Goal: Transaction & Acquisition: Purchase product/service

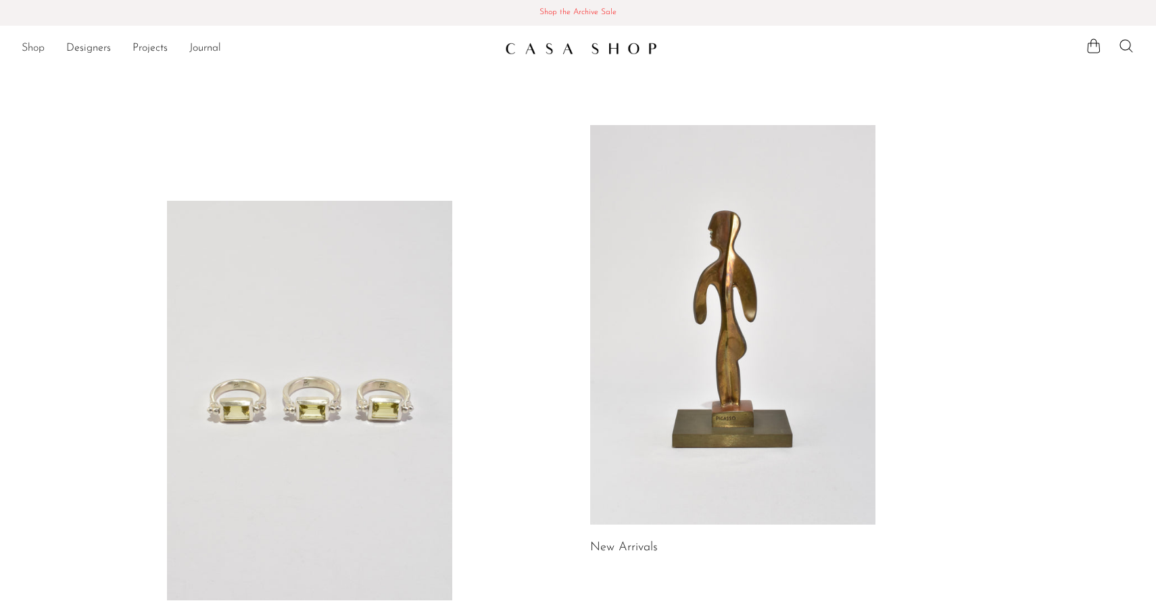
click at [38, 51] on link "Shop" at bounding box center [33, 49] width 23 height 18
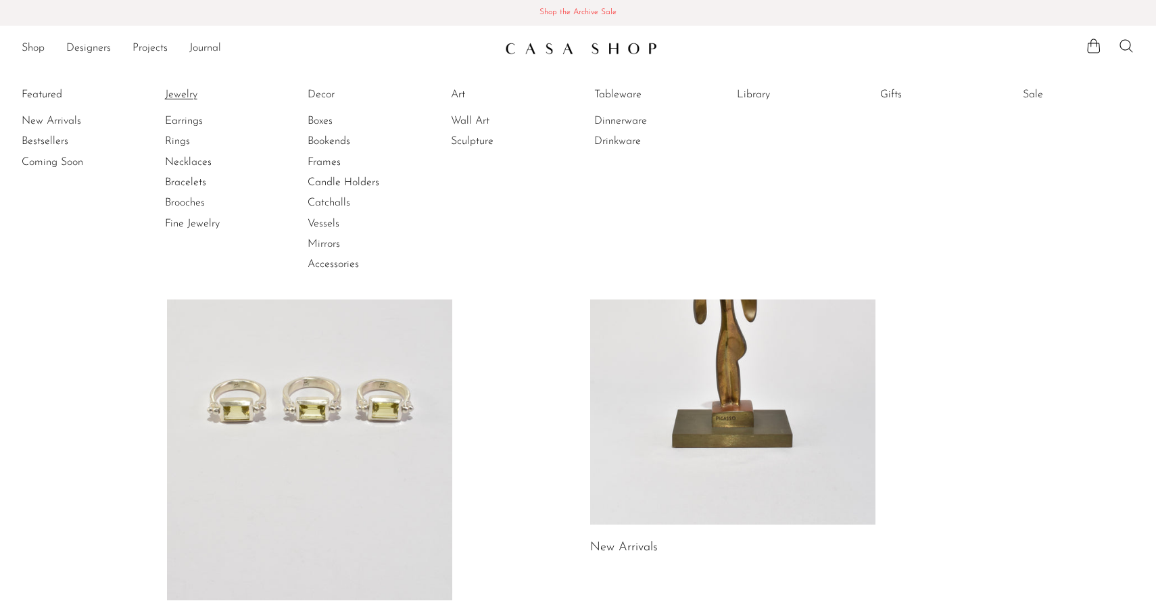
click at [171, 101] on link "Jewelry" at bounding box center [215, 94] width 101 height 15
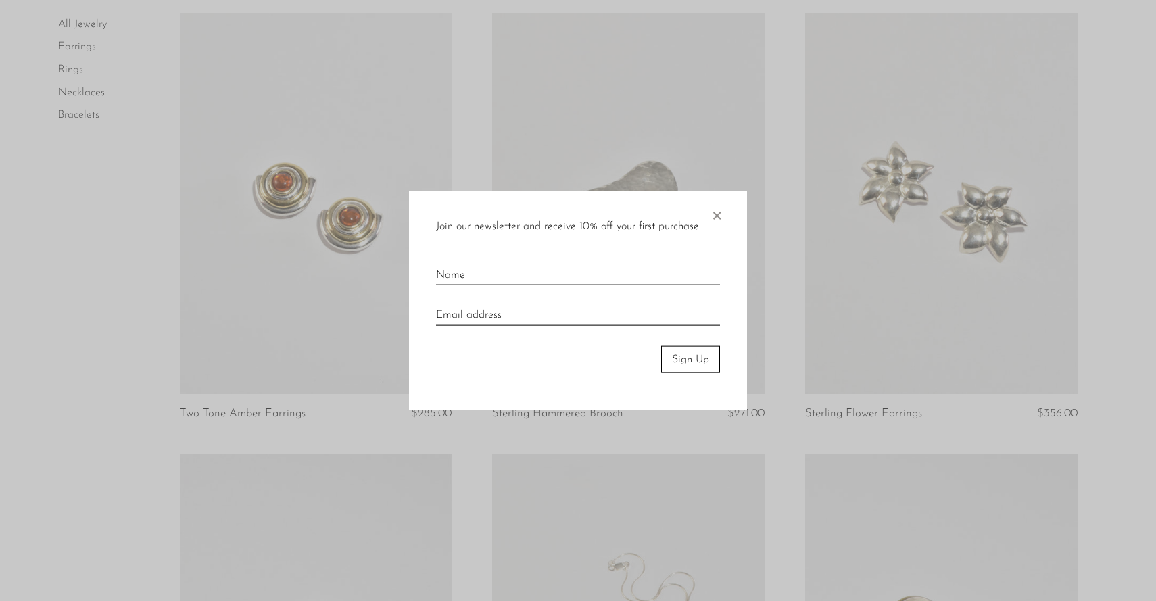
scroll to position [558, 0]
click at [721, 209] on span "×" at bounding box center [717, 212] width 14 height 43
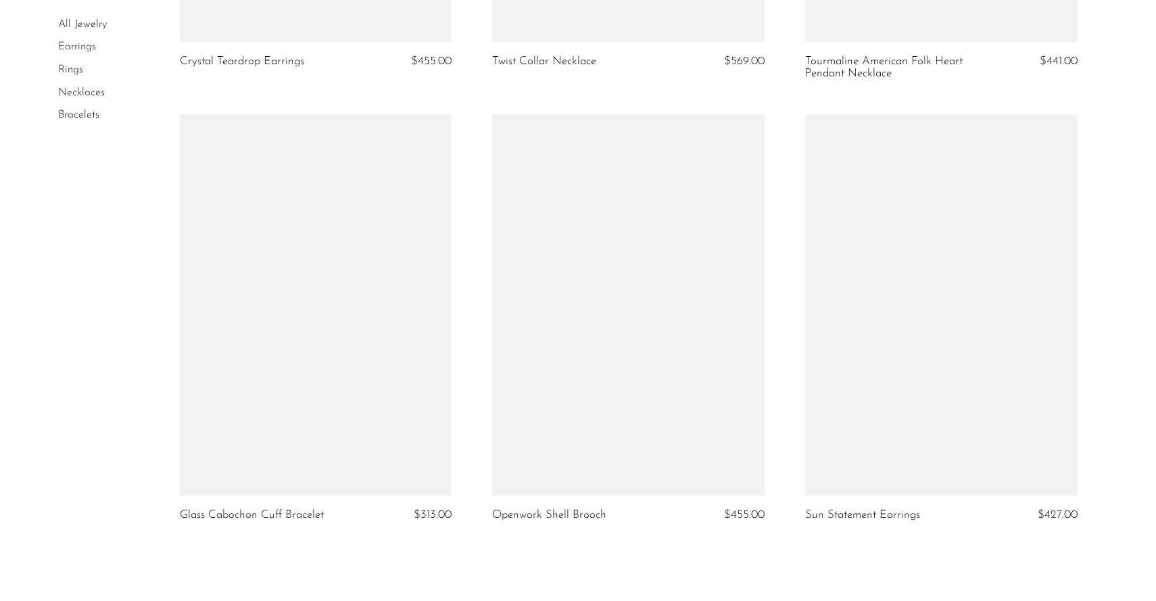
scroll to position [5146, 0]
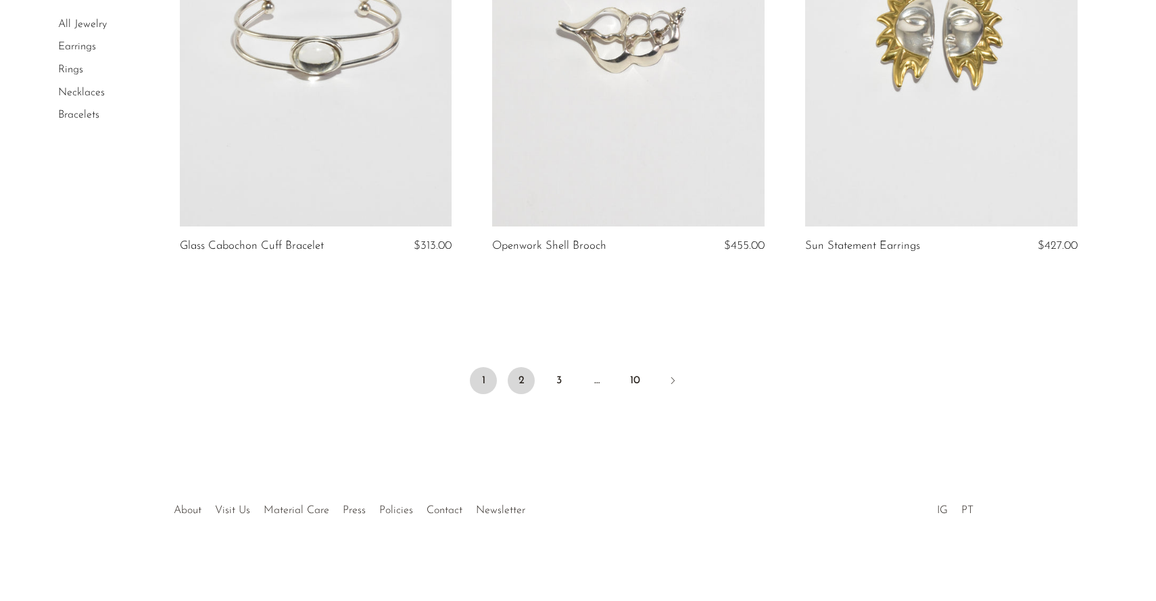
click at [520, 379] on link "2" at bounding box center [521, 380] width 27 height 27
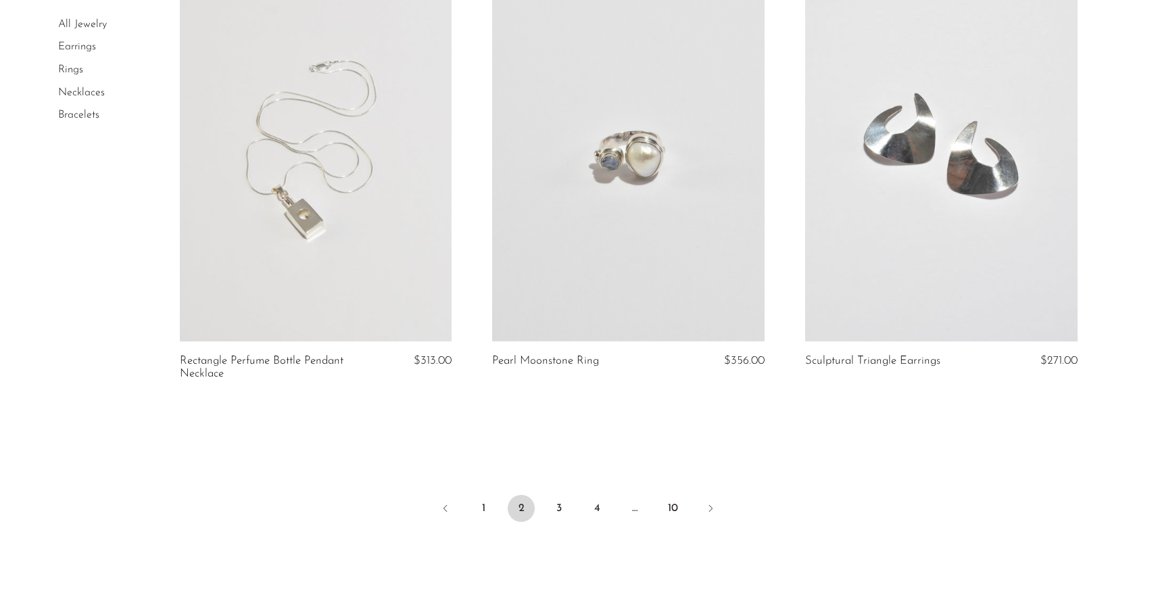
scroll to position [5171, 0]
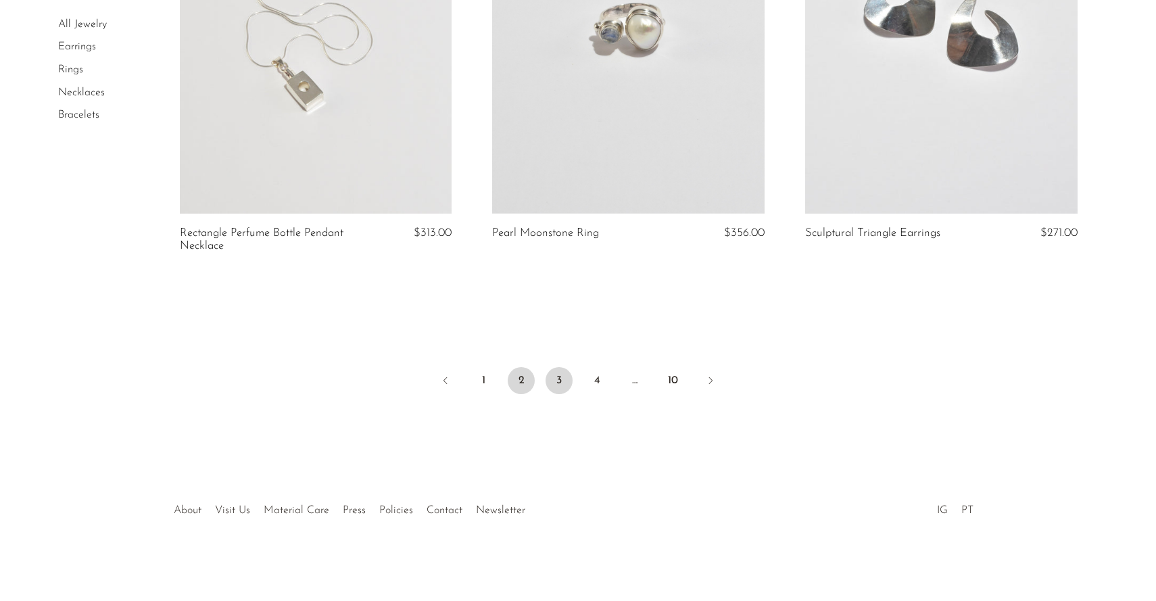
click at [559, 385] on link "3" at bounding box center [559, 380] width 27 height 27
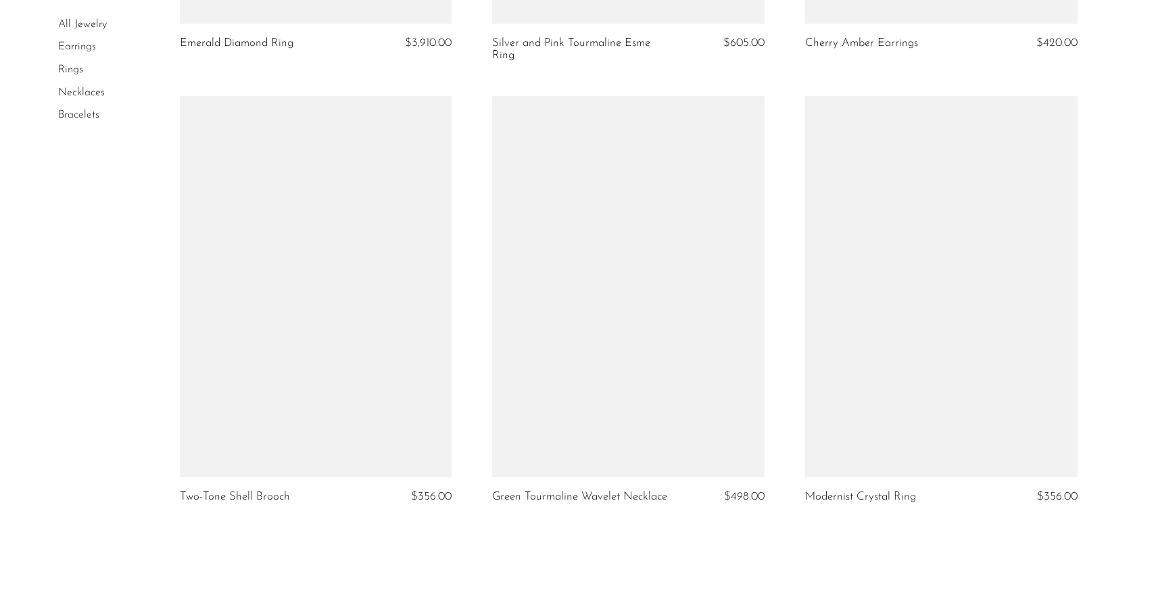
scroll to position [5133, 0]
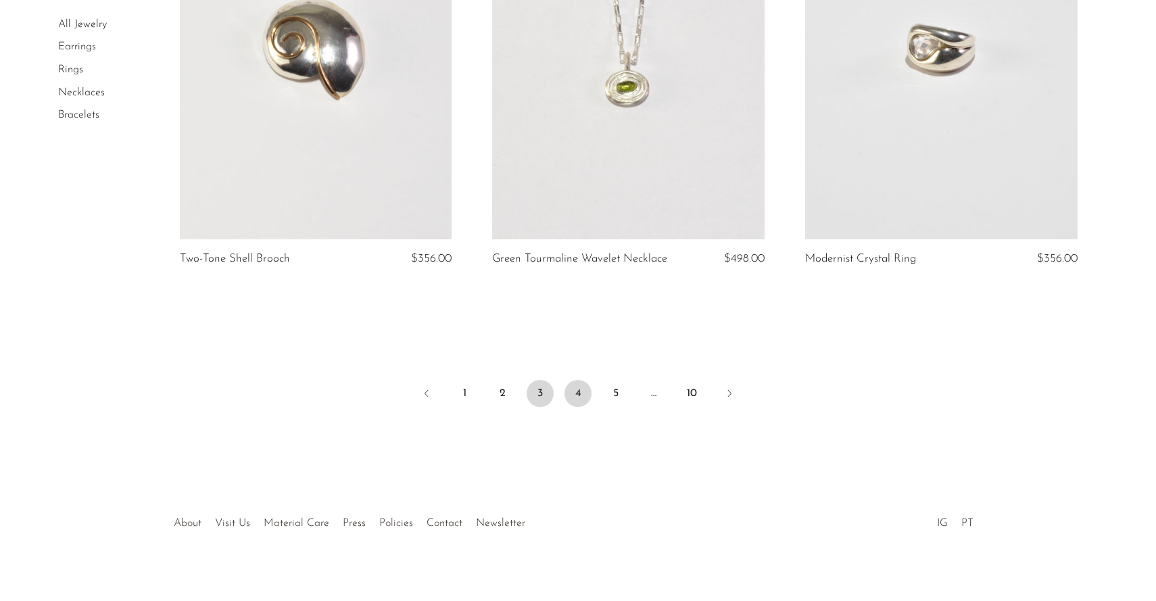
click at [573, 383] on link "4" at bounding box center [578, 393] width 27 height 27
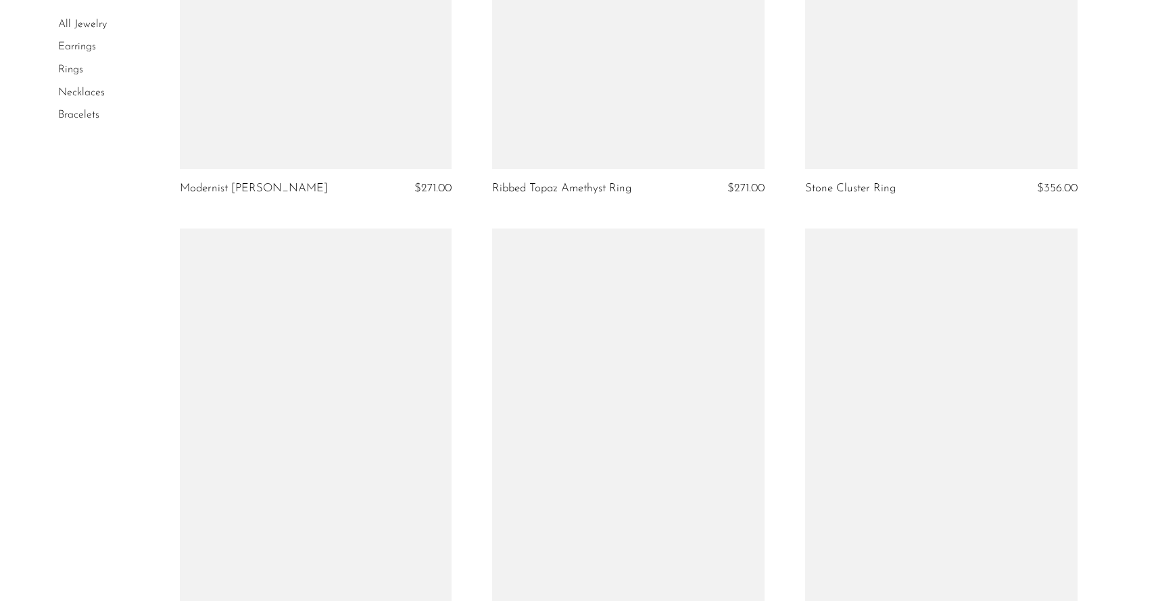
scroll to position [5179, 0]
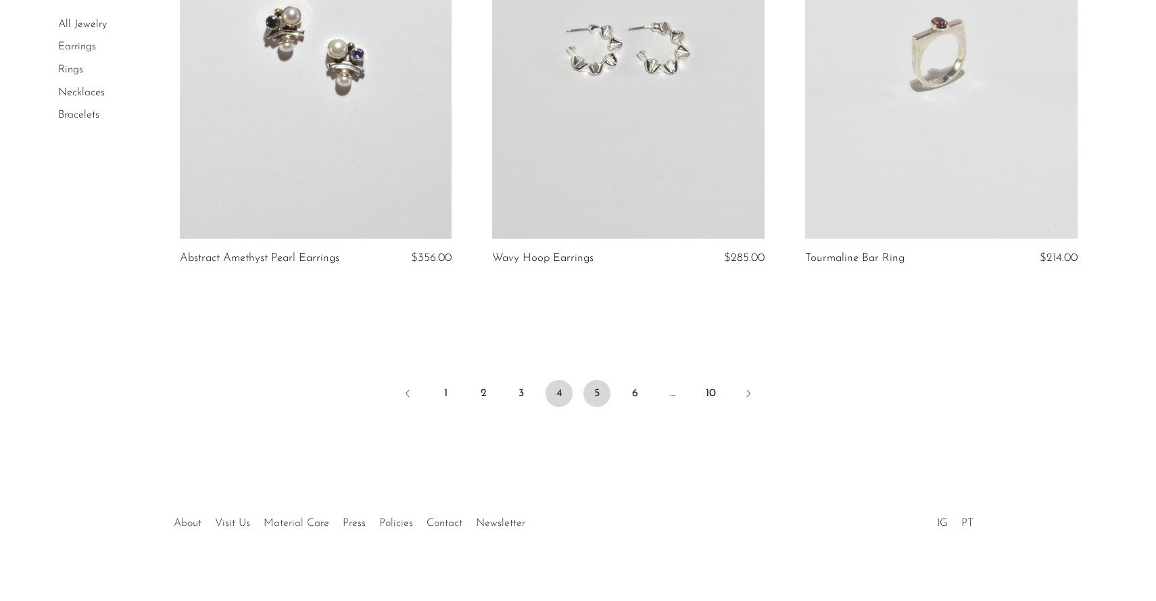
click at [593, 380] on link "5" at bounding box center [597, 393] width 27 height 27
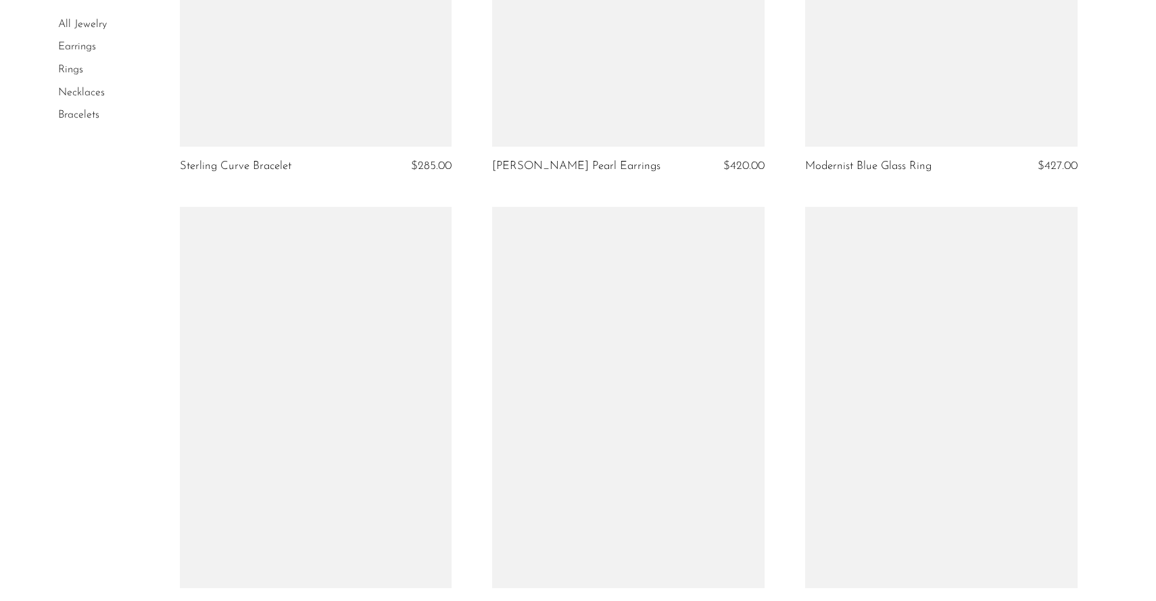
scroll to position [5148, 0]
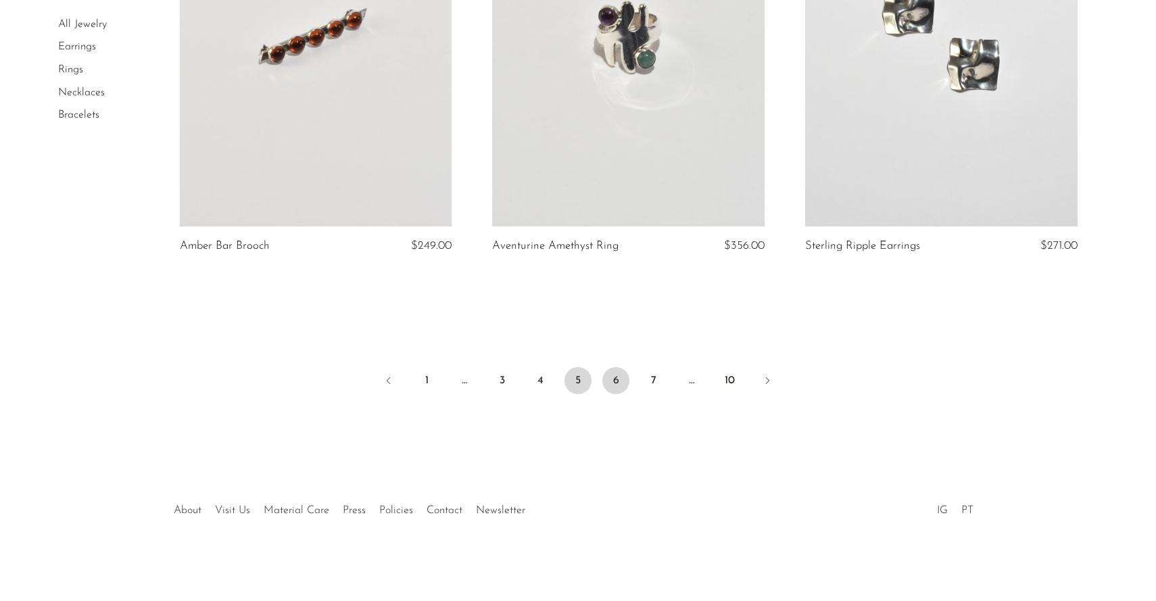
click at [609, 385] on link "6" at bounding box center [615, 380] width 27 height 27
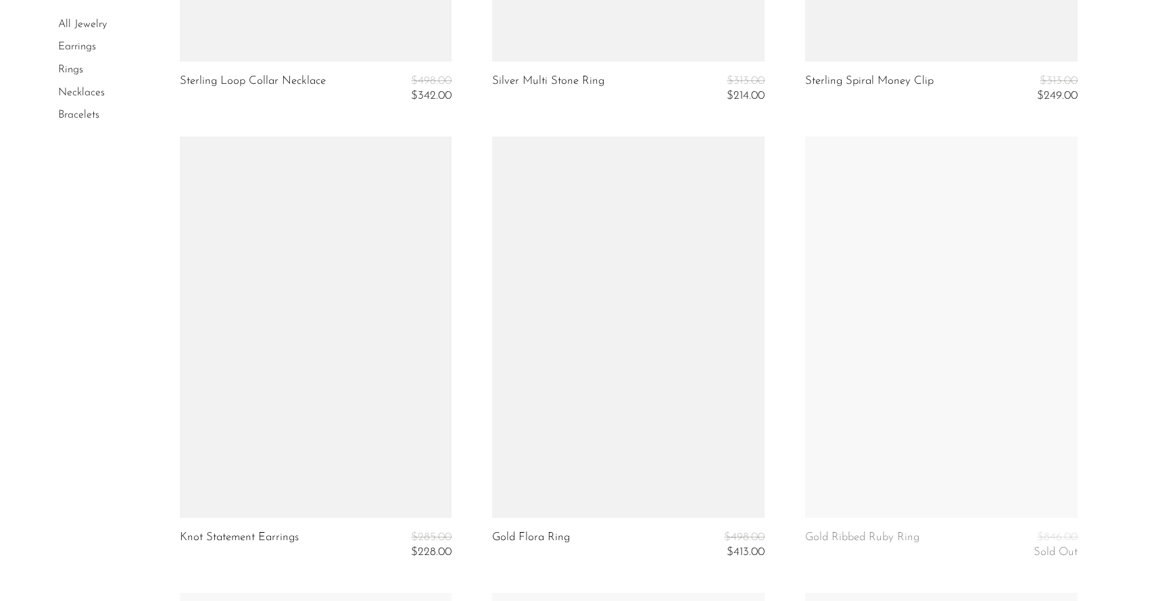
scroll to position [4469, 0]
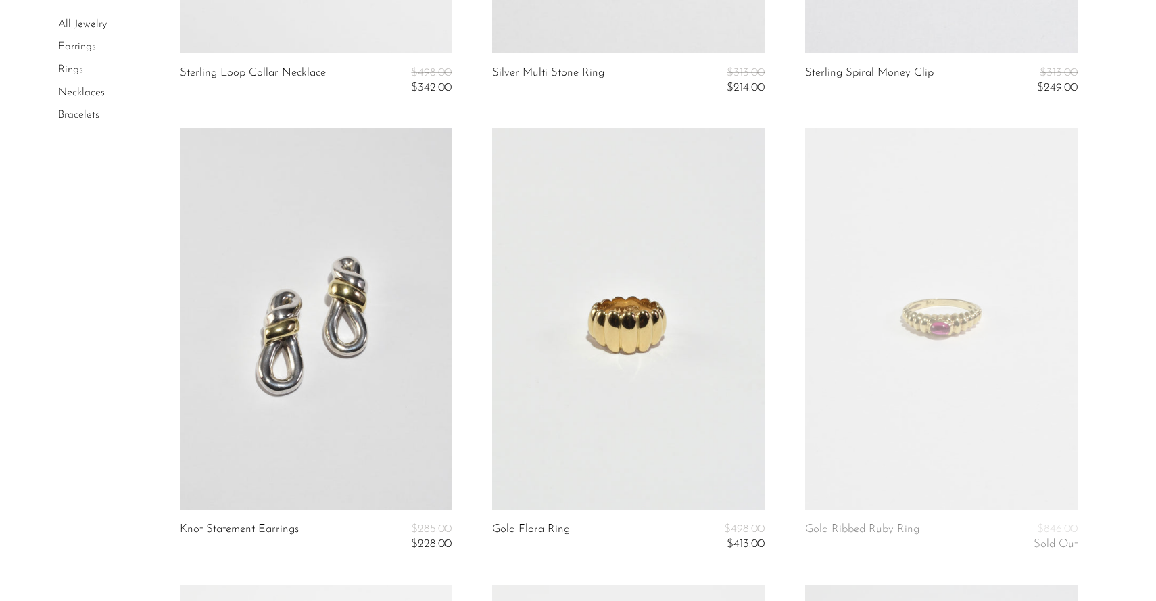
click at [540, 436] on link at bounding box center [628, 318] width 272 height 381
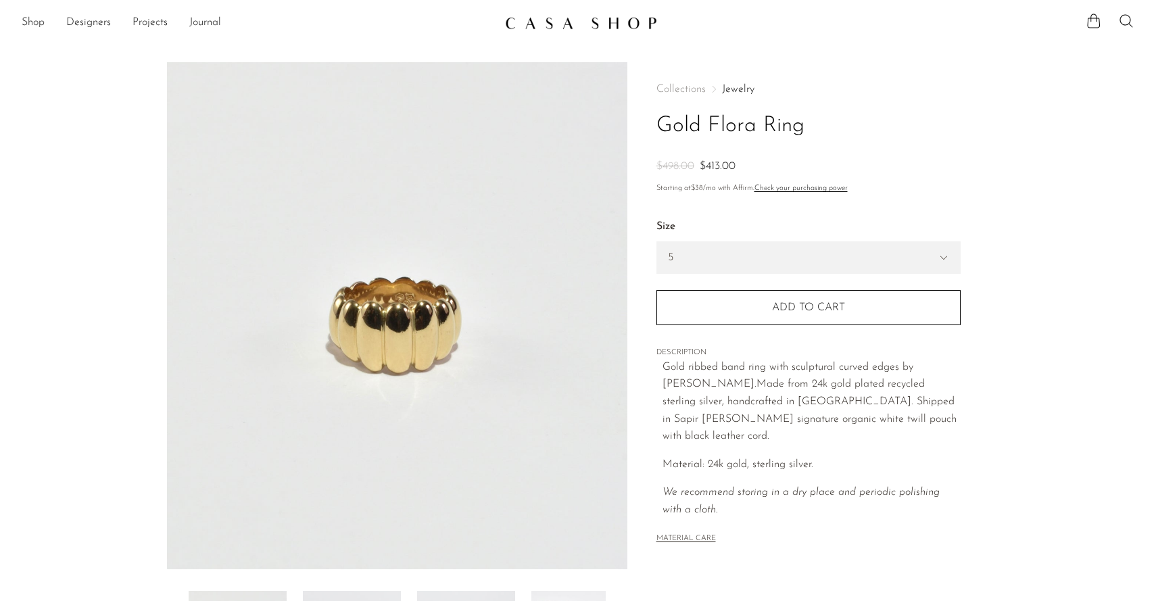
scroll to position [279, 0]
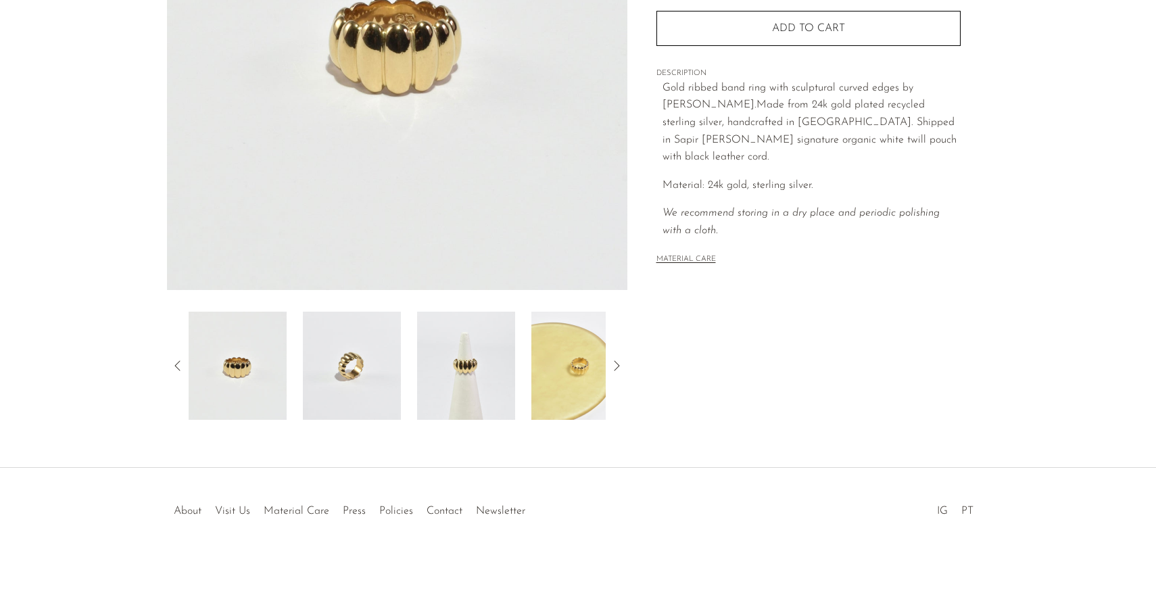
click at [460, 373] on img at bounding box center [466, 366] width 98 height 108
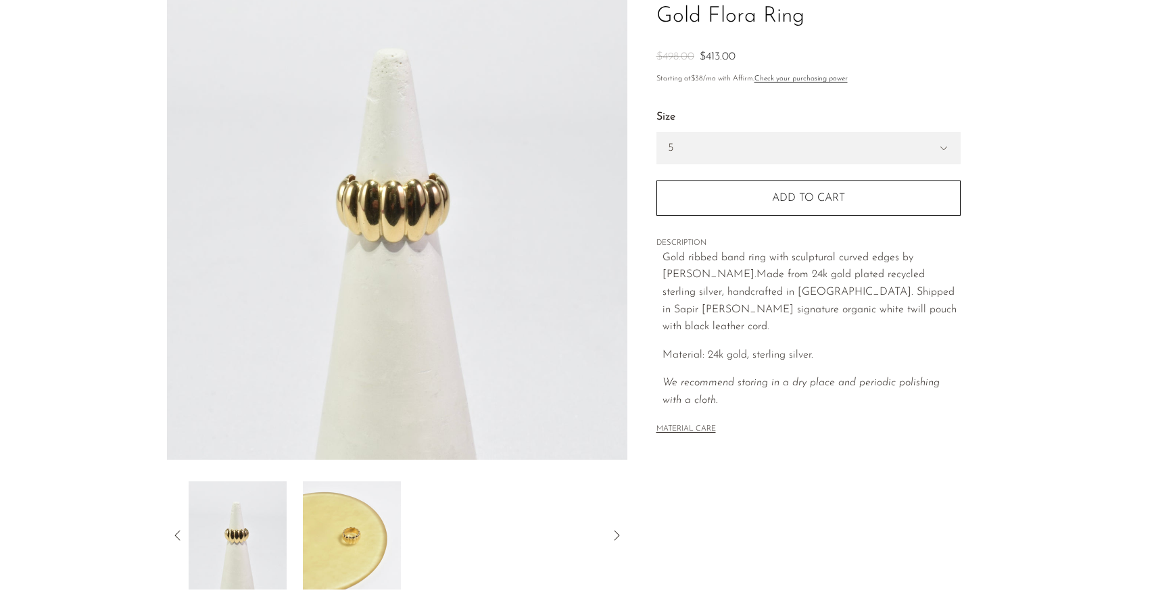
scroll to position [110, 0]
click at [678, 151] on select "5 6 7" at bounding box center [808, 147] width 303 height 31
click at [275, 521] on img at bounding box center [238, 535] width 98 height 108
click at [270, 512] on img at bounding box center [238, 535] width 98 height 108
click at [174, 531] on icon at bounding box center [178, 535] width 16 height 16
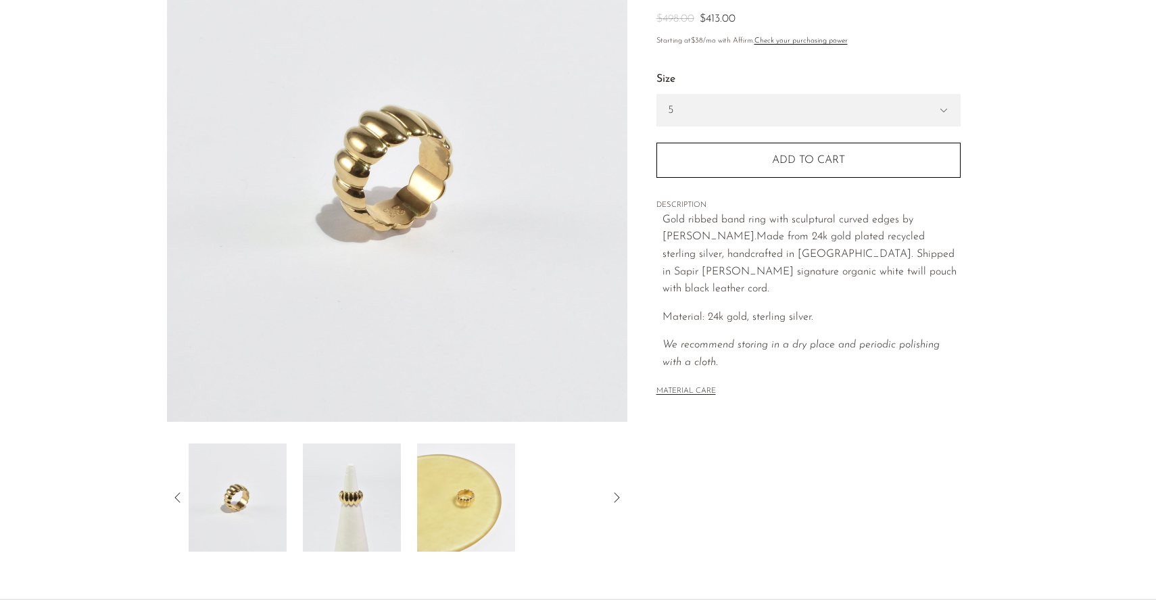
scroll to position [0, 0]
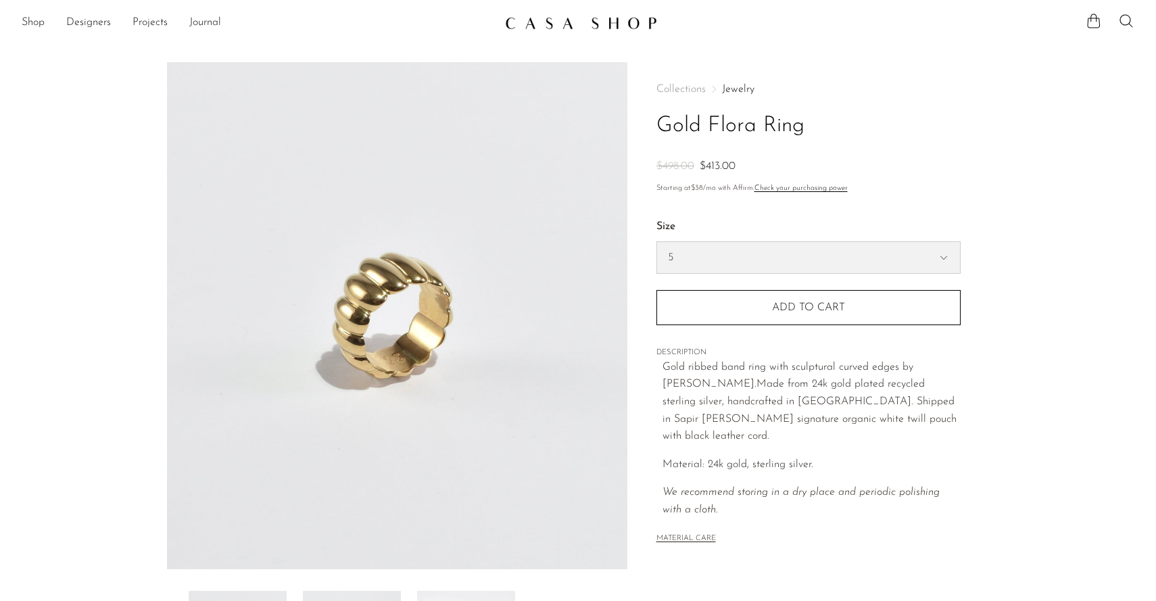
click at [663, 251] on select "5 6 7" at bounding box center [808, 257] width 303 height 31
